Goal: Use online tool/utility: Utilize a website feature to perform a specific function

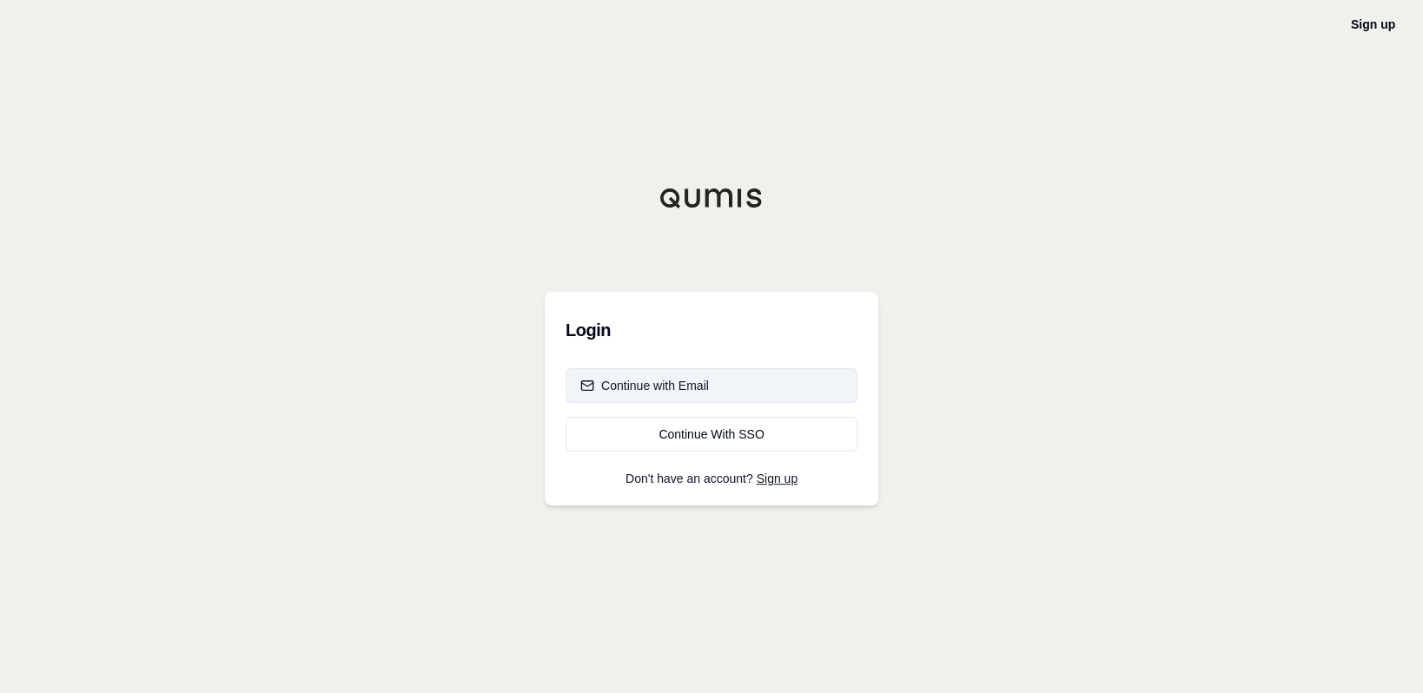
click at [679, 389] on div "Continue with Email" at bounding box center [644, 385] width 129 height 17
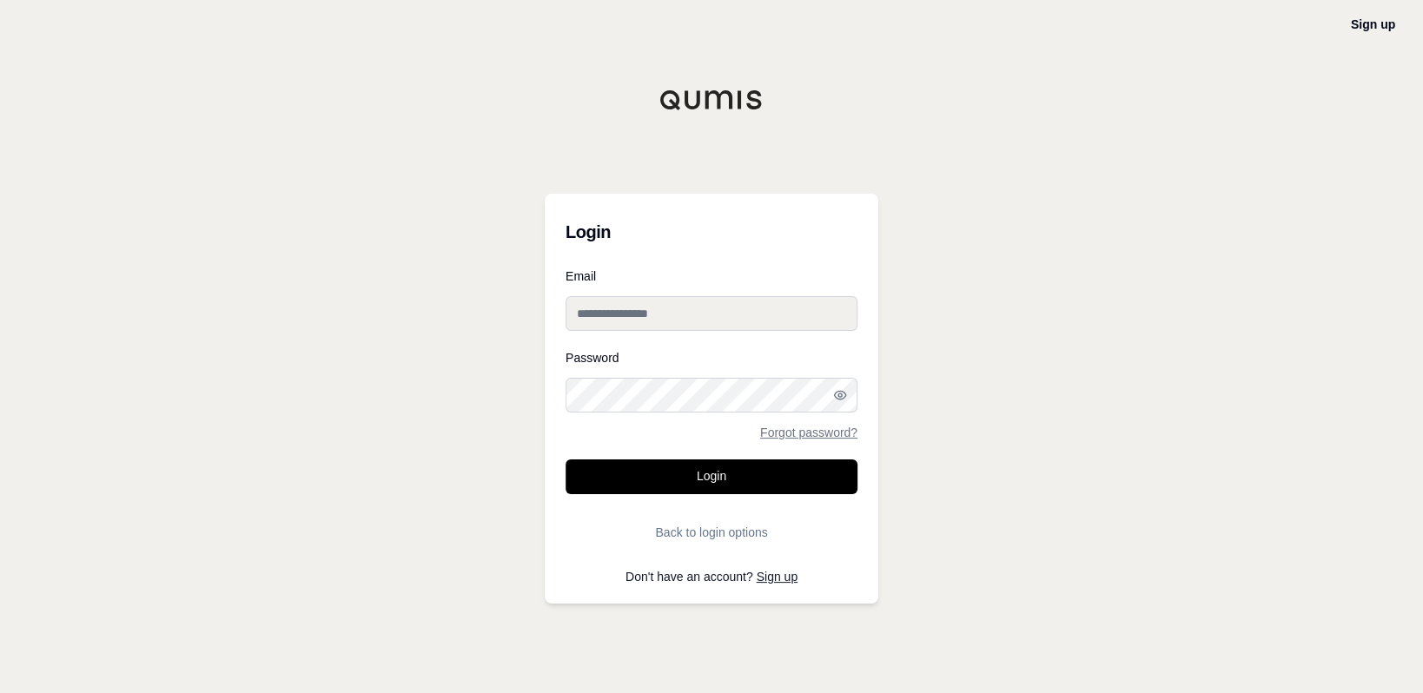
type input "**********"
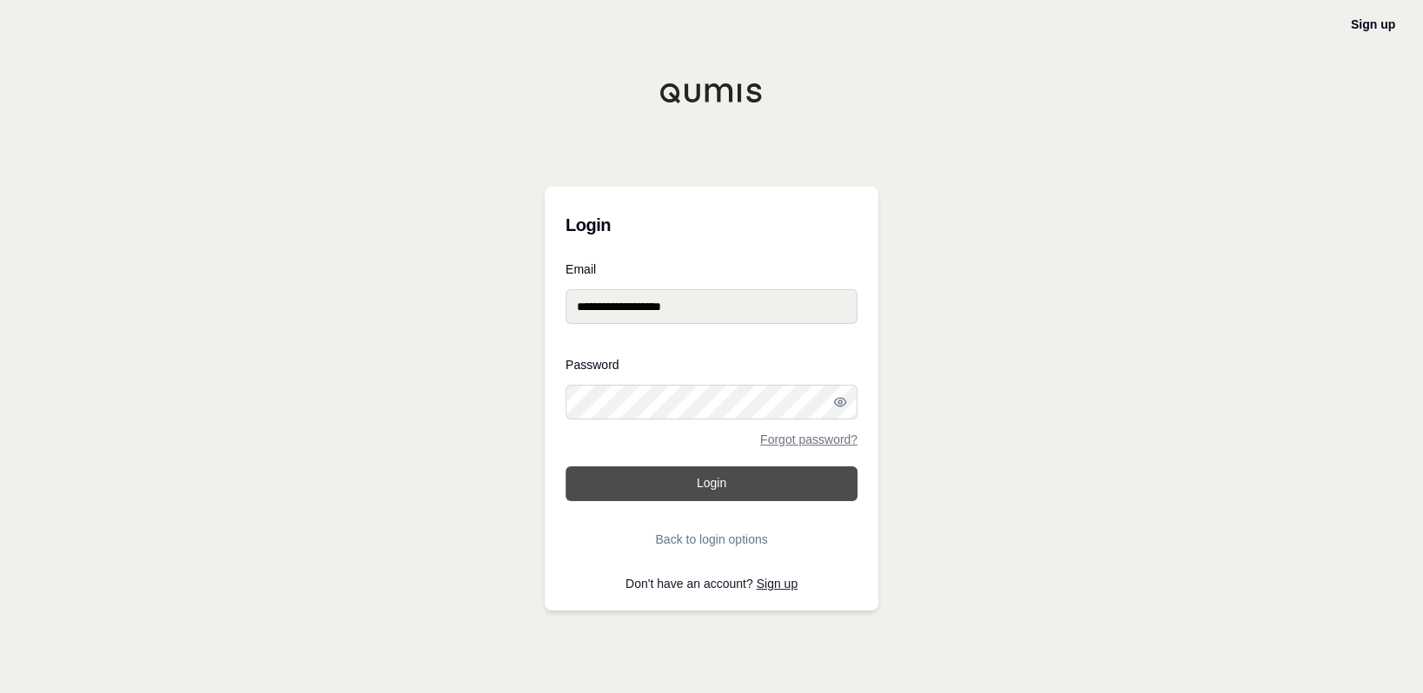
click at [705, 476] on button "Login" at bounding box center [712, 484] width 292 height 35
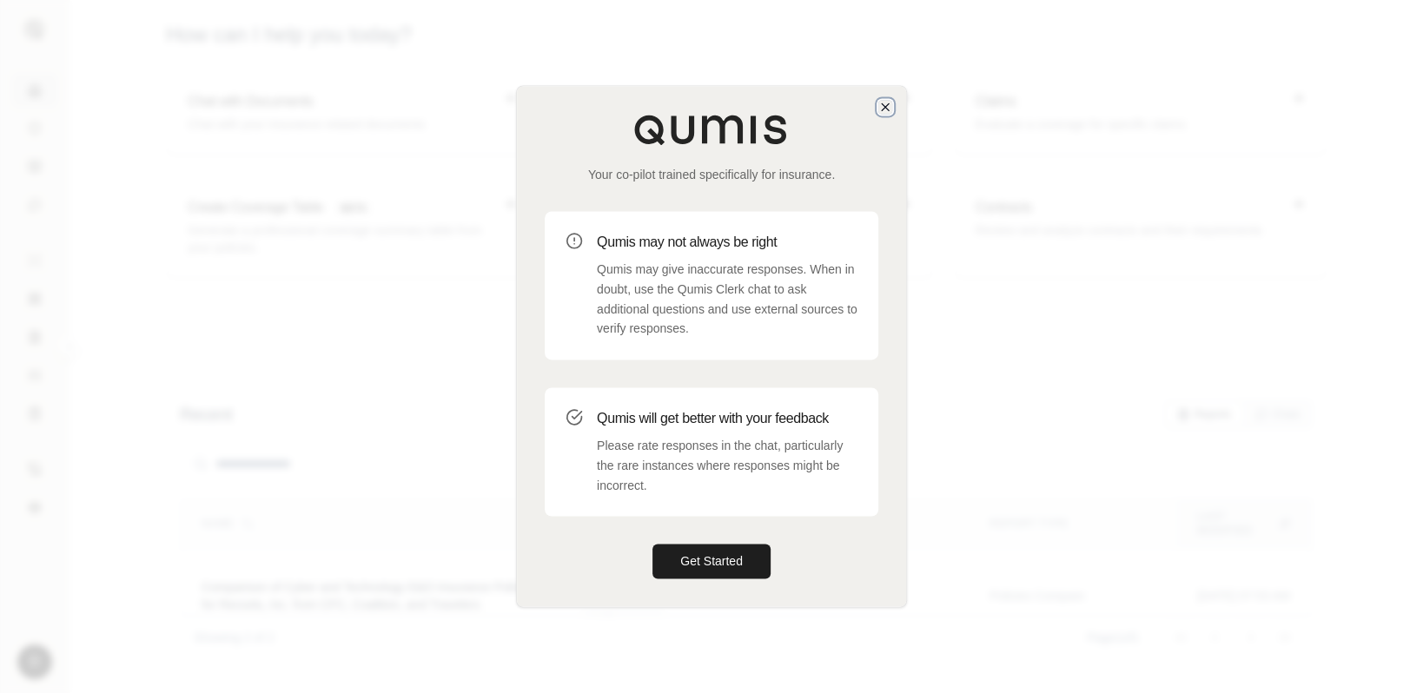
click at [884, 108] on icon "button" at bounding box center [885, 107] width 14 height 14
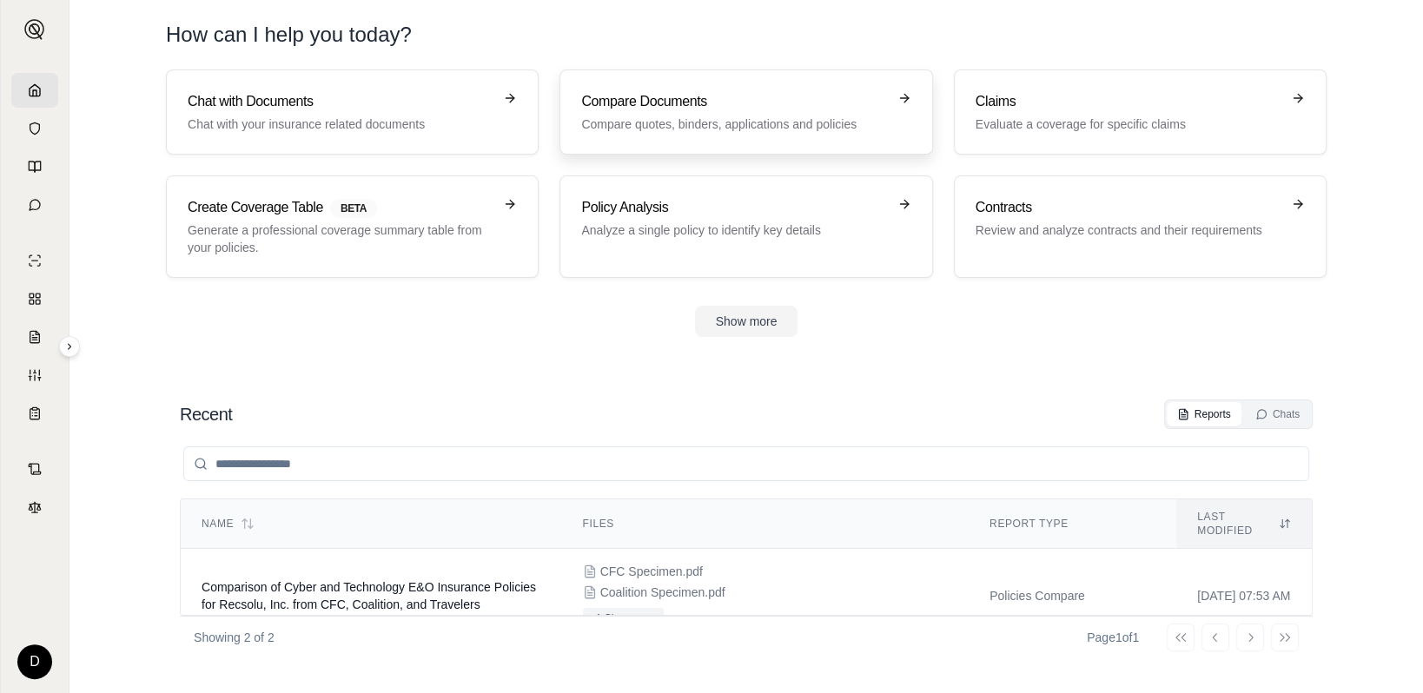
click at [648, 96] on h3 "Compare Documents" at bounding box center [733, 101] width 305 height 21
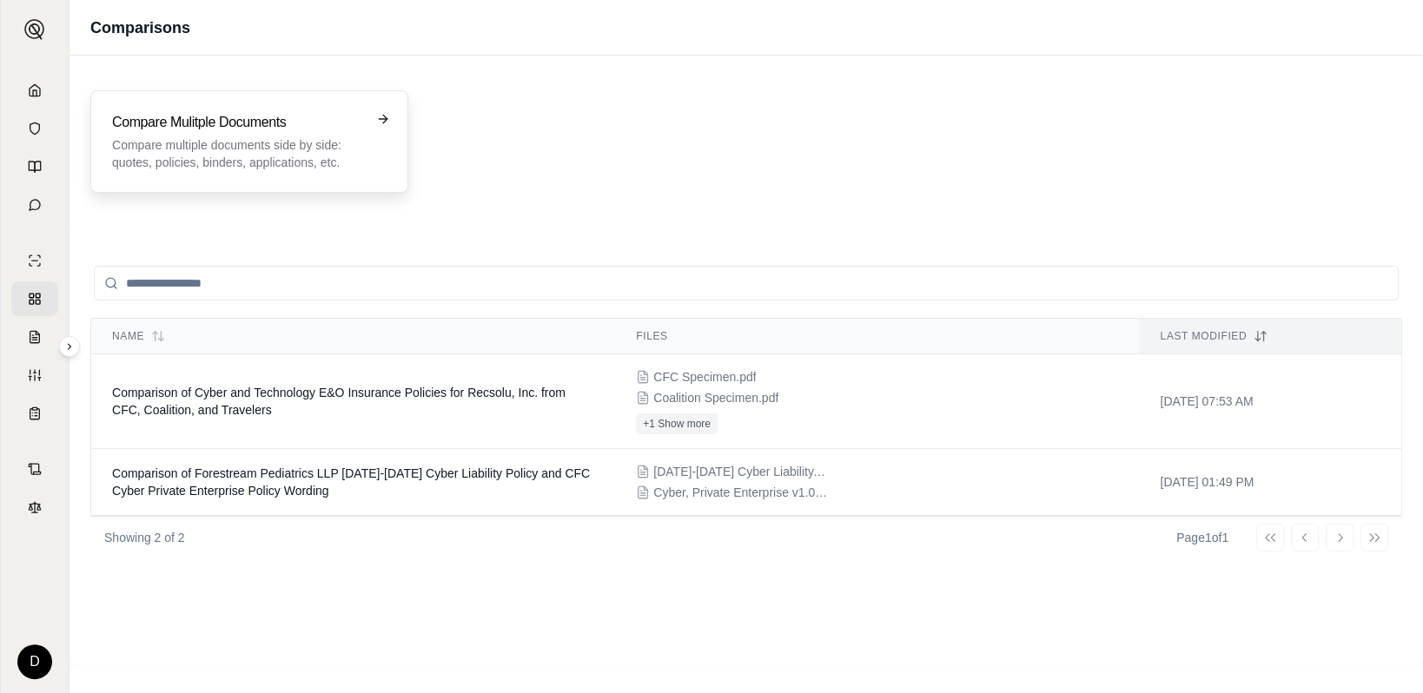
click at [301, 135] on div "Compare Mulitple Documents Compare multiple documents side by side: quotes, pol…" at bounding box center [237, 141] width 250 height 59
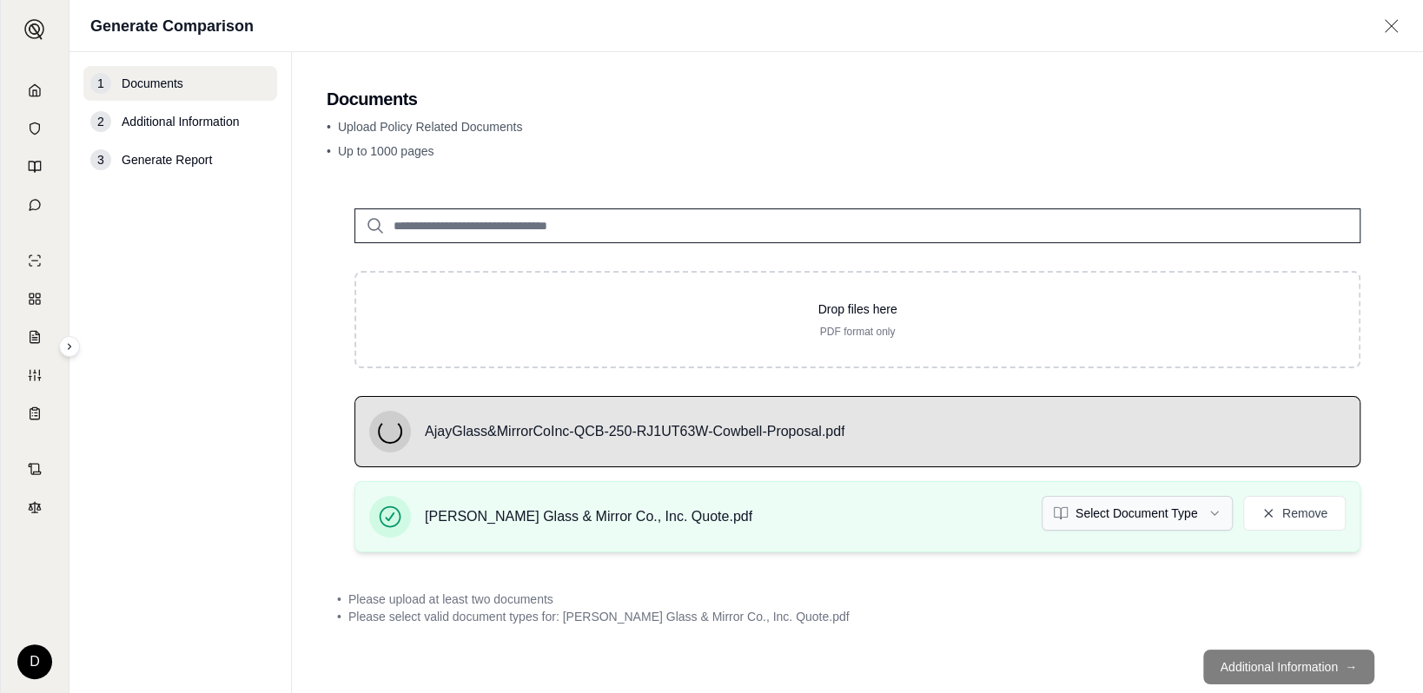
click at [1195, 515] on html "D Generate Comparison 1 Documents 2 Additional Information 3 Generate Report Do…" at bounding box center [711, 346] width 1423 height 693
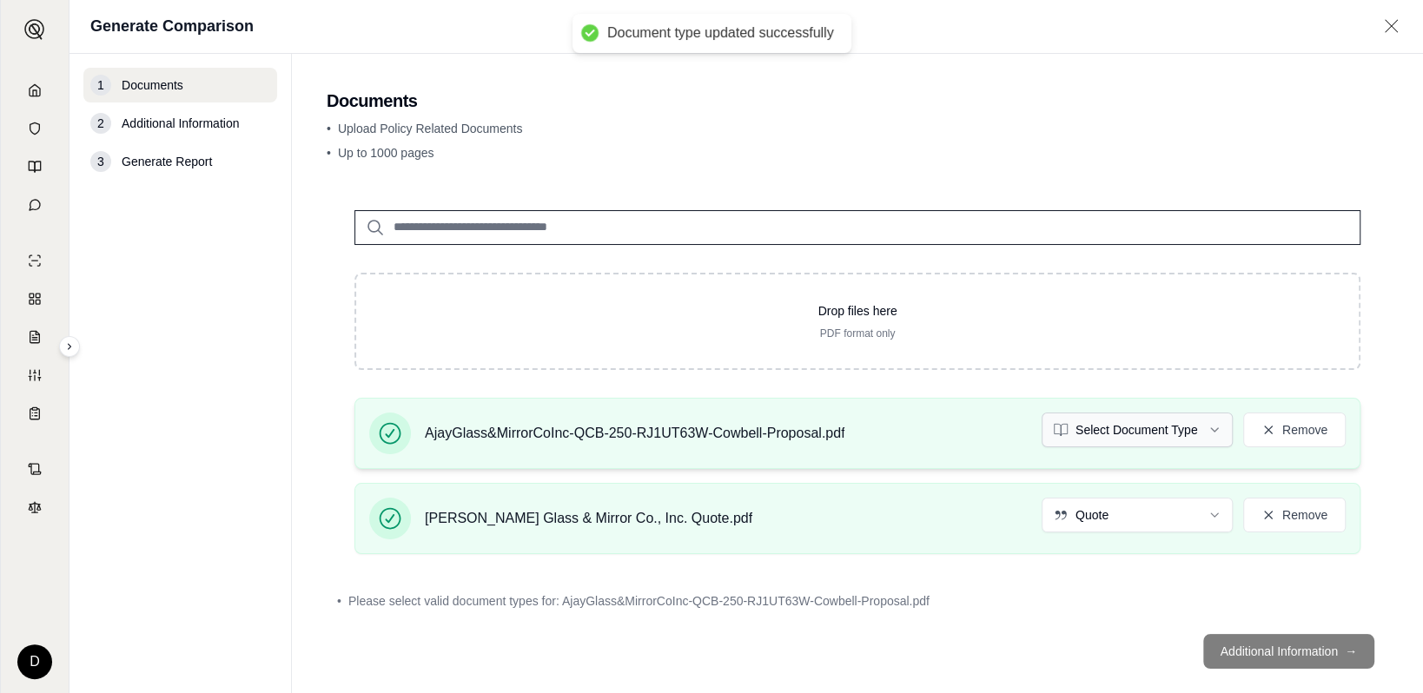
click at [1128, 438] on html "Document type updated successfully D Generate Comparison 1 Documents 2 Addition…" at bounding box center [711, 346] width 1423 height 693
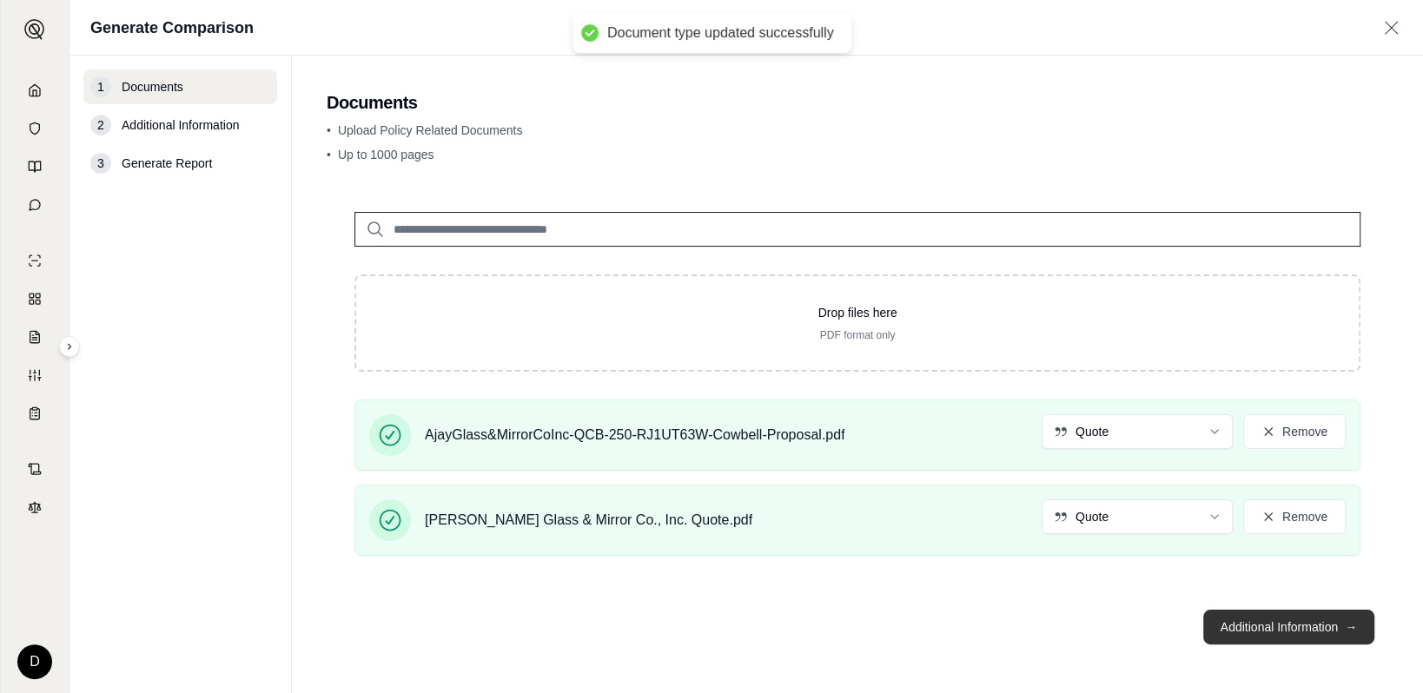
click at [1271, 629] on button "Additional Information →" at bounding box center [1288, 627] width 171 height 35
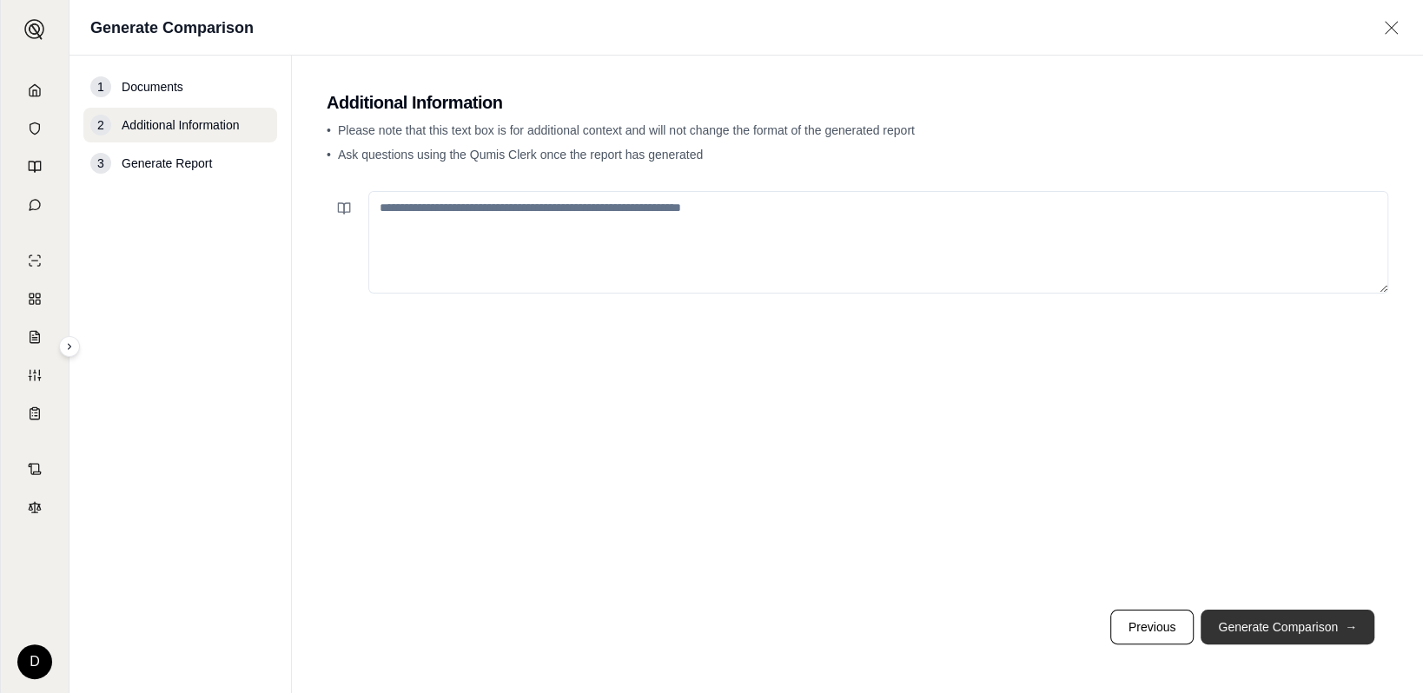
click at [1268, 629] on button "Generate Comparison →" at bounding box center [1288, 627] width 174 height 35
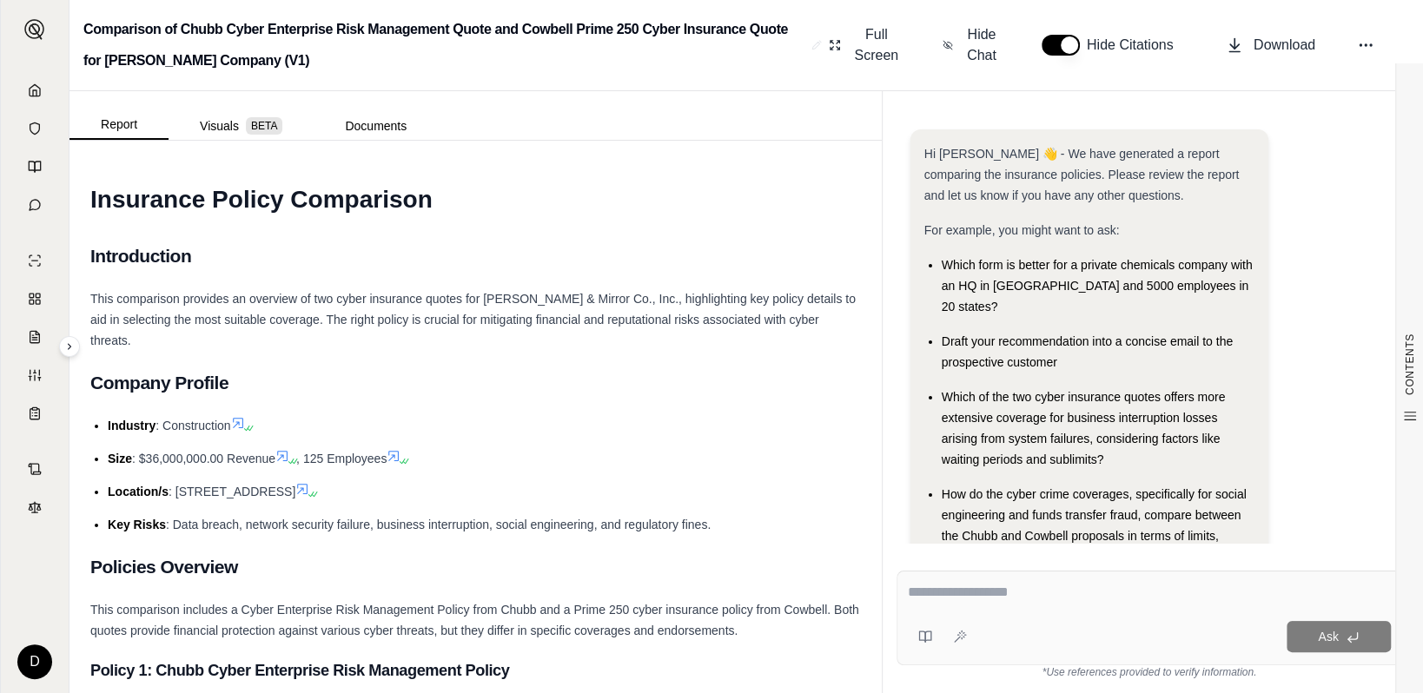
scroll to position [57, 0]
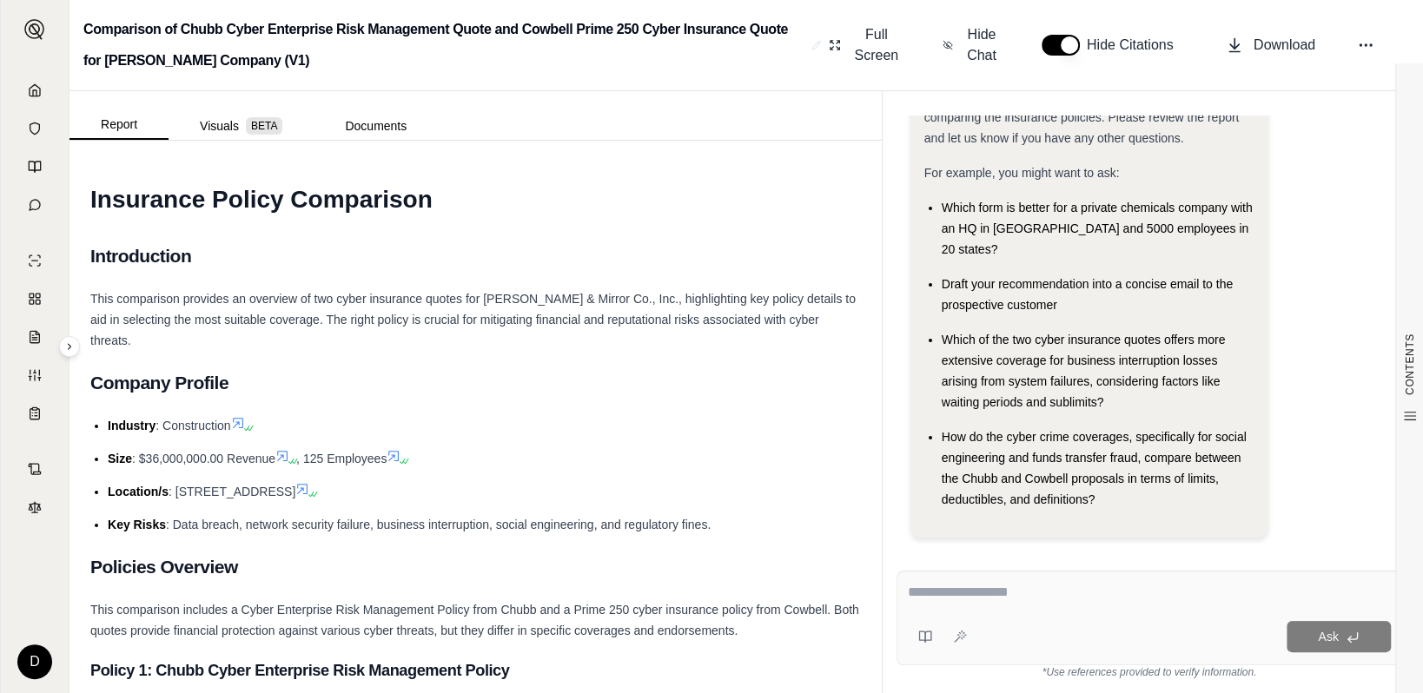
click at [1007, 603] on textarea at bounding box center [1149, 592] width 483 height 21
type textarea "**********"
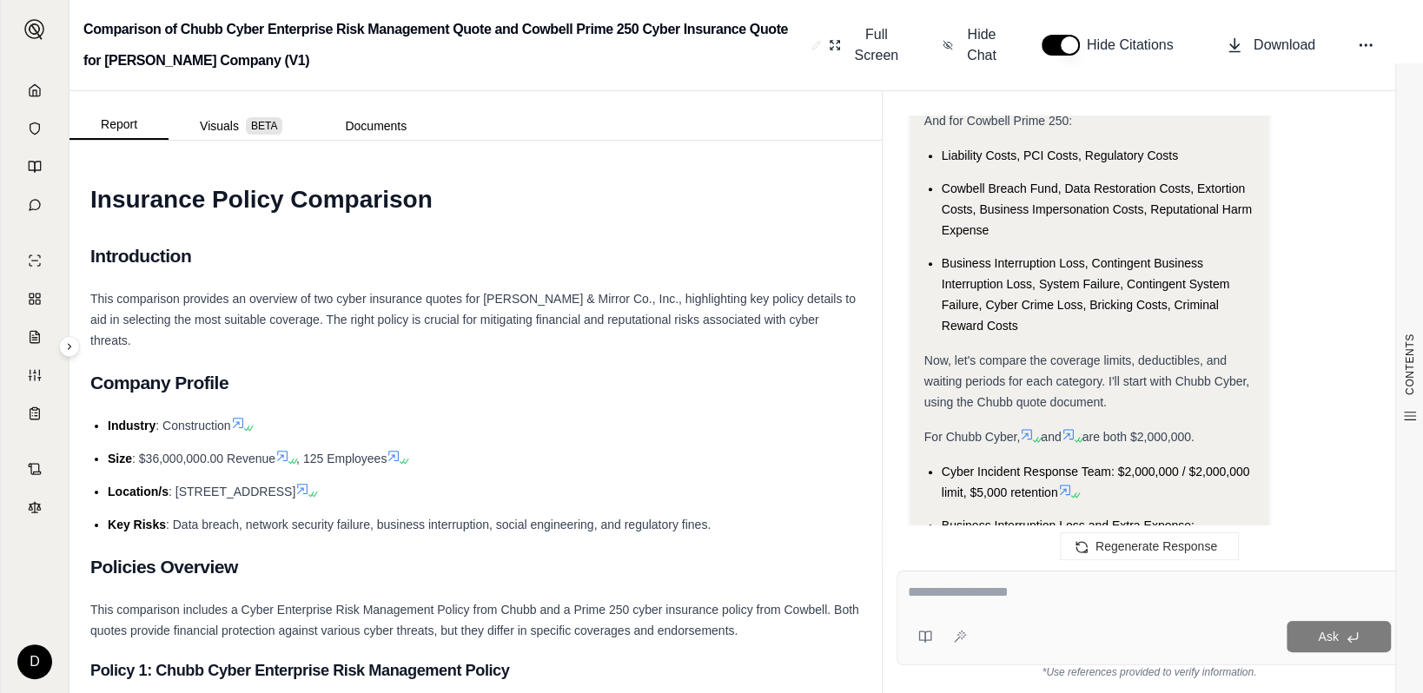
scroll to position [1241, 0]
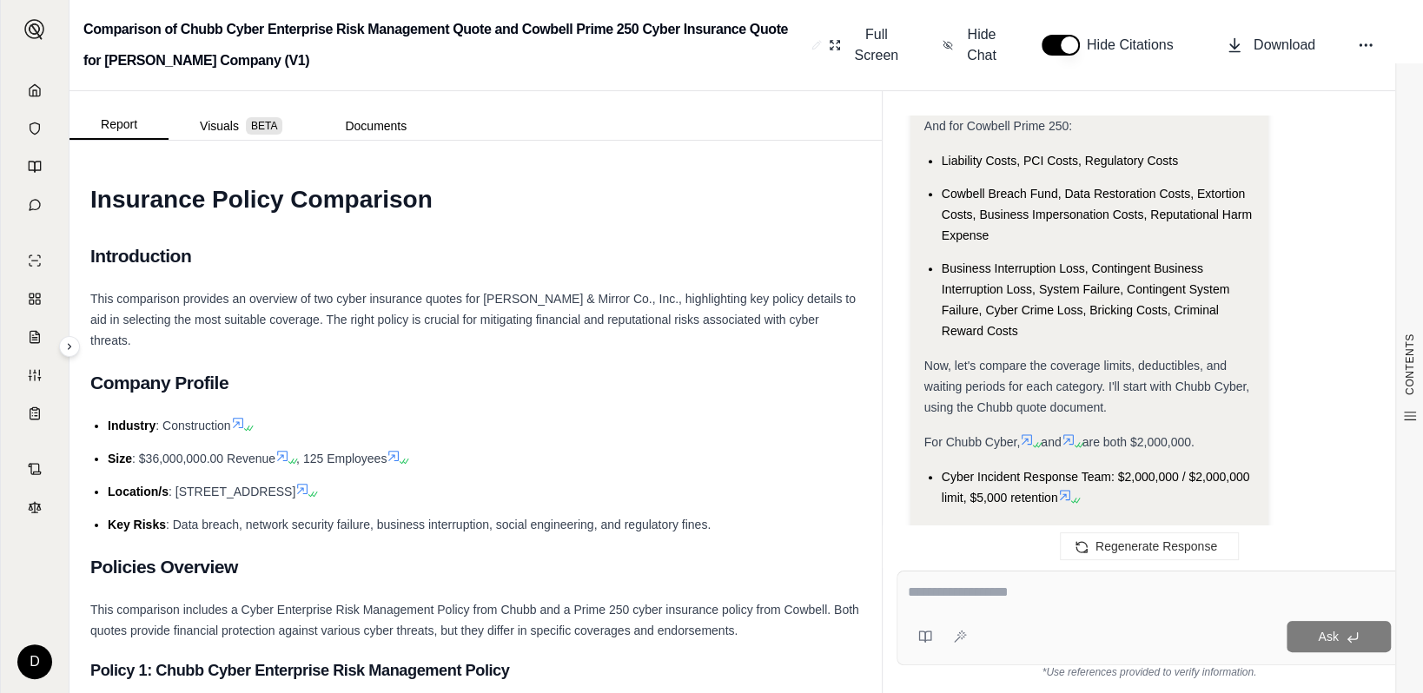
click at [1044, 604] on div at bounding box center [1149, 595] width 483 height 27
click at [1033, 599] on textarea at bounding box center [1149, 592] width 483 height 21
type textarea "**********"
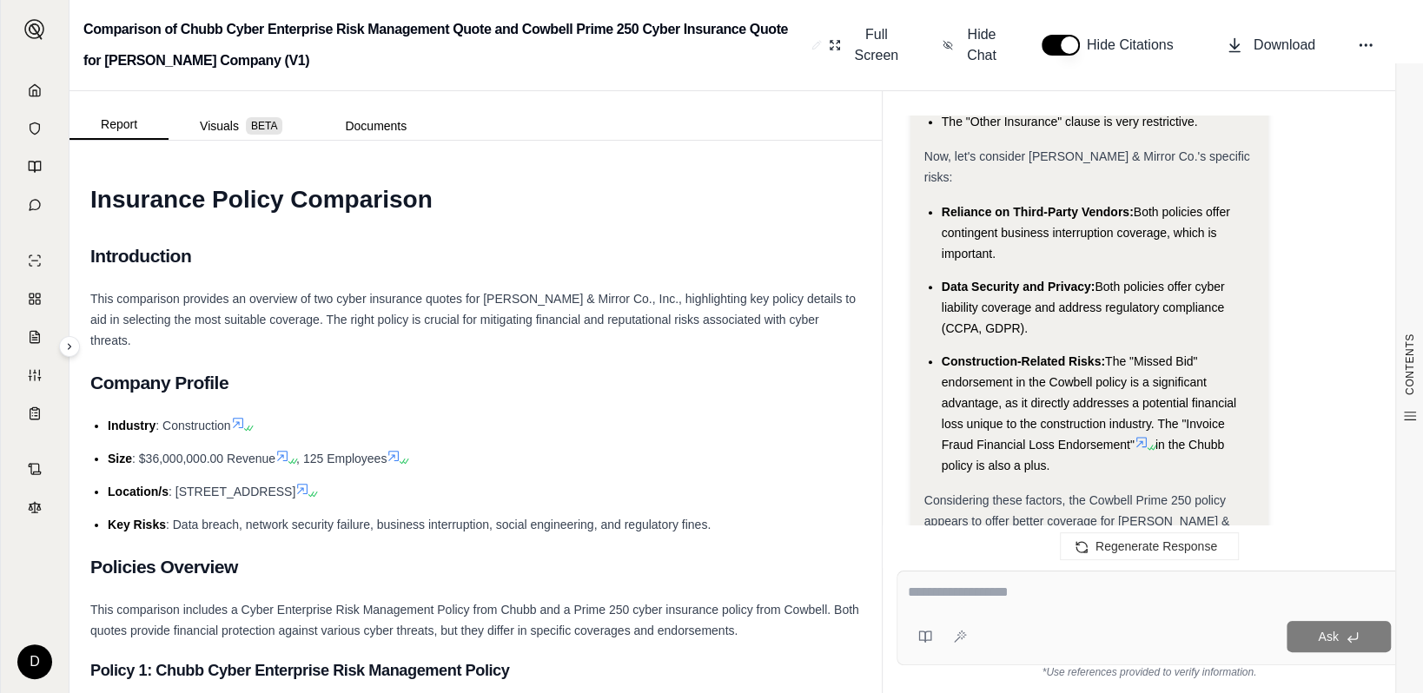
scroll to position [6289, 0]
